Goal: Task Accomplishment & Management: Manage account settings

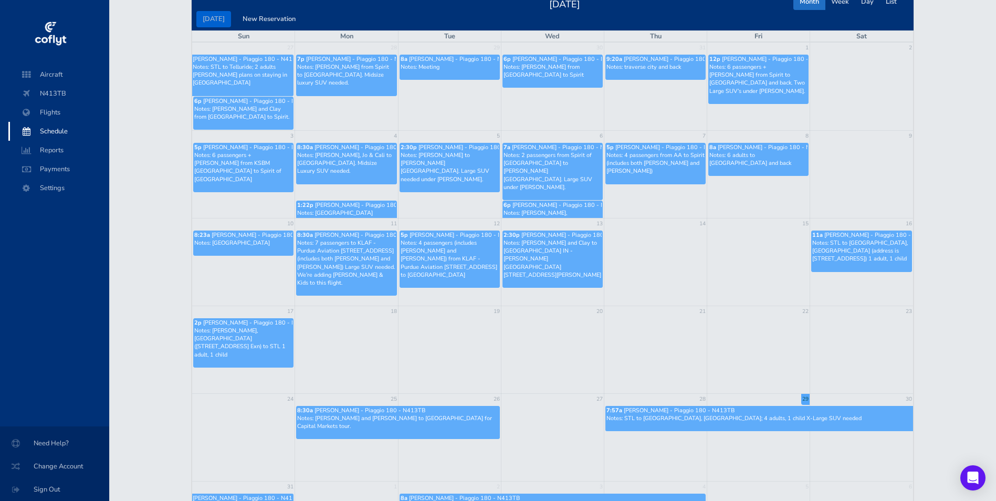
scroll to position [53, 0]
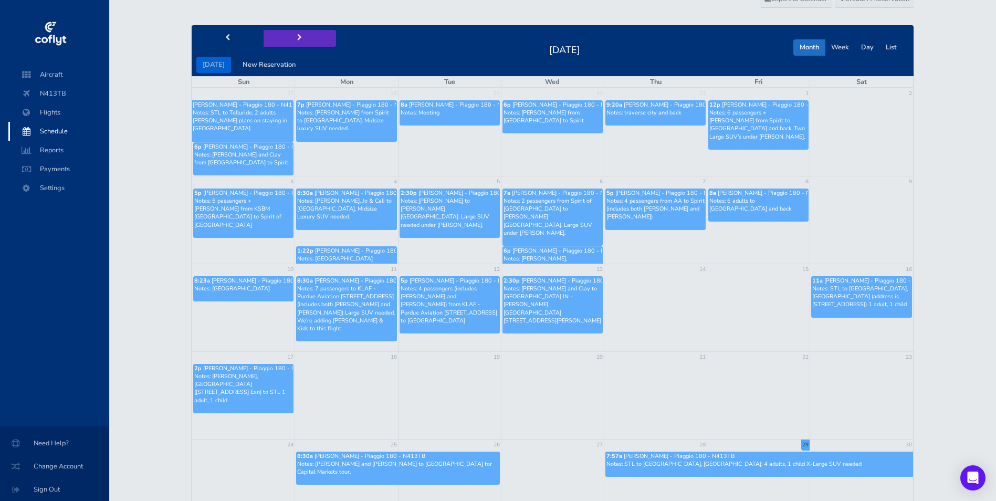
click at [297, 41] on span "next" at bounding box center [299, 38] width 5 height 7
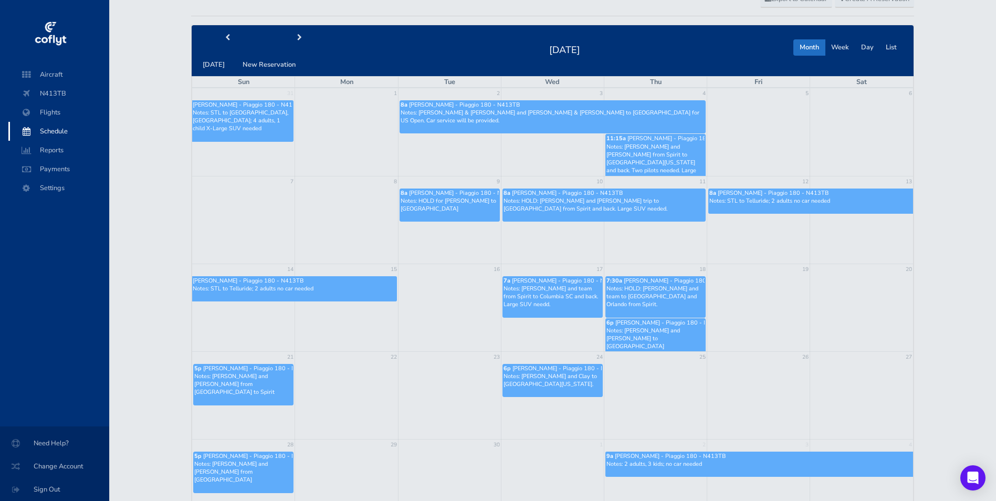
click at [677, 154] on p "Notes: [PERSON_NAME] and [PERSON_NAME] from Spirit to [GEOGRAPHIC_DATA][US_STAT…" at bounding box center [656, 163] width 98 height 40
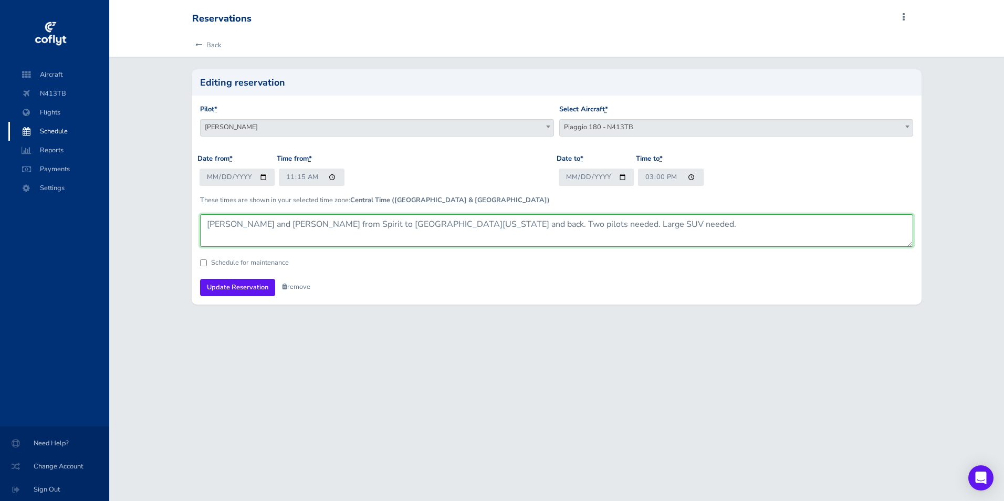
click at [240, 229] on textarea "Brandt and Tim from Spirit to Columbia Missouri and back. Two pilots needed. La…" at bounding box center [556, 230] width 713 height 33
type textarea "Brandt, Tim, Zach from Spirit to Columbia Missouri and back. Two pilots needed.…"
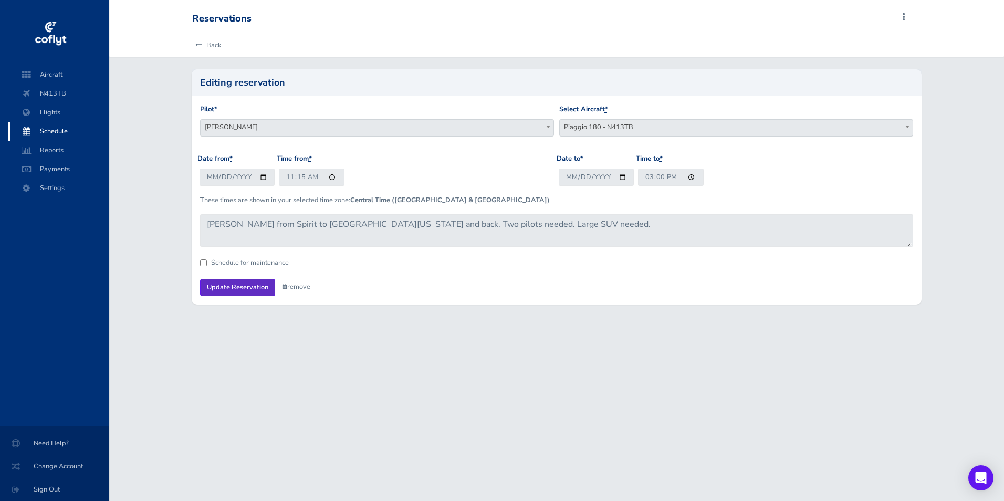
click at [237, 289] on input "Update Reservation" at bounding box center [237, 287] width 75 height 17
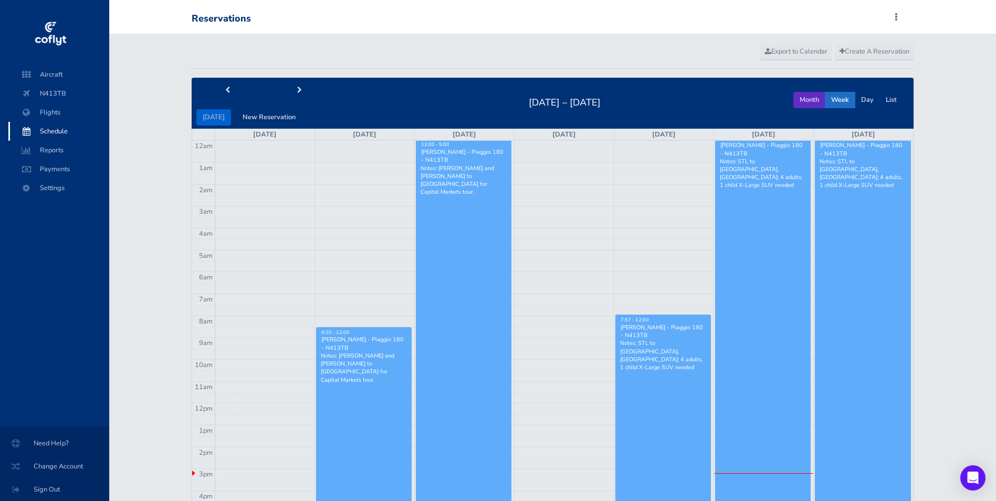
click at [808, 99] on button "Month" at bounding box center [810, 100] width 32 height 16
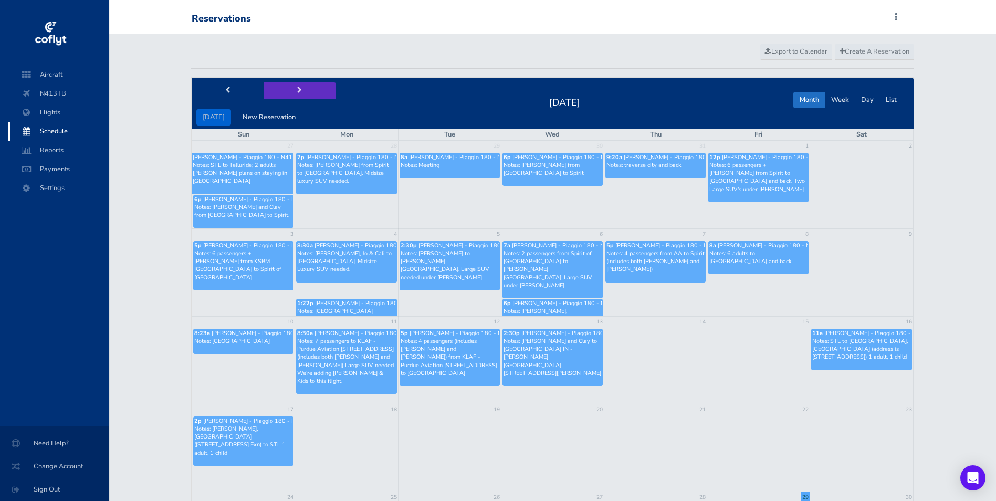
click at [297, 89] on span "next" at bounding box center [299, 90] width 5 height 7
